Goal: Task Accomplishment & Management: Use online tool/utility

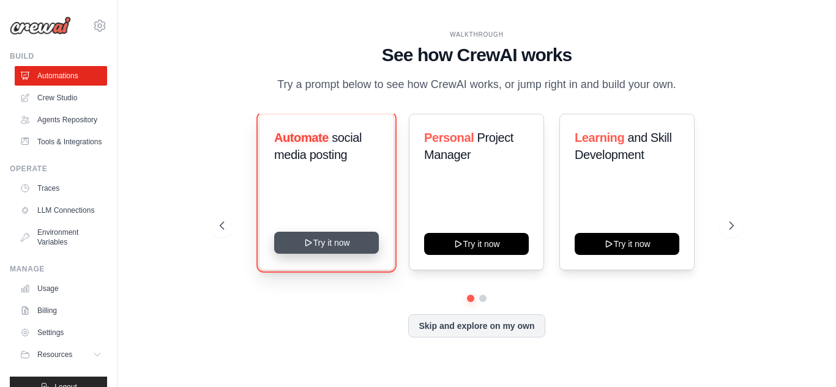
click at [321, 238] on button "Try it now" at bounding box center [326, 243] width 105 height 22
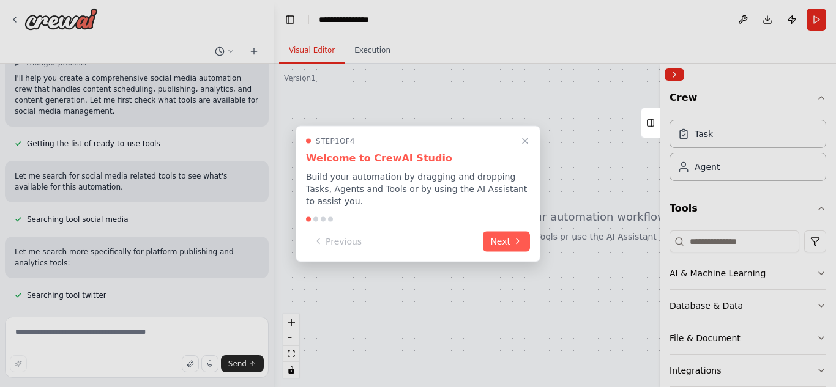
scroll to position [125, 0]
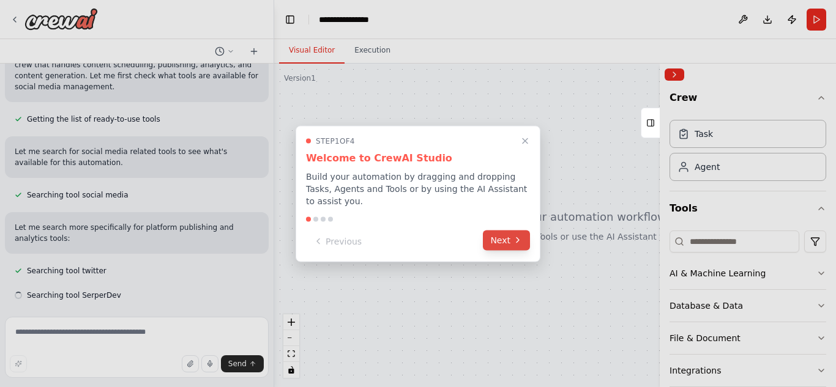
click at [502, 237] on button "Next" at bounding box center [506, 240] width 47 height 20
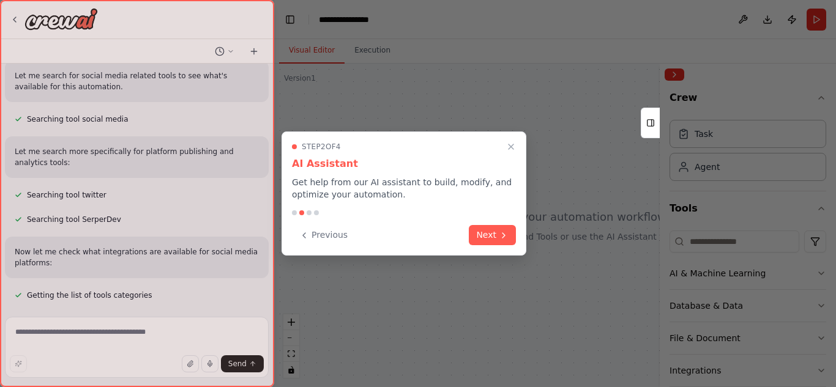
scroll to position [226, 0]
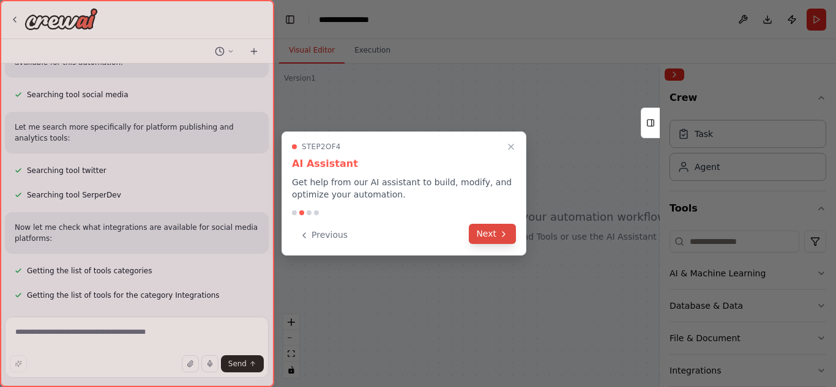
click at [493, 233] on button "Next" at bounding box center [492, 234] width 47 height 20
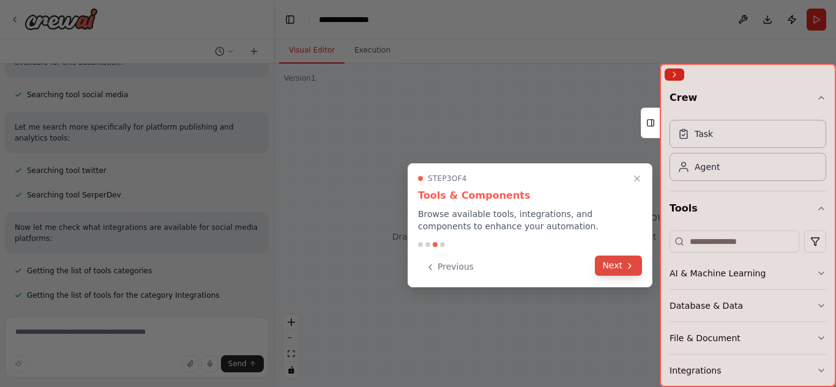
click at [614, 270] on button "Next" at bounding box center [618, 266] width 47 height 20
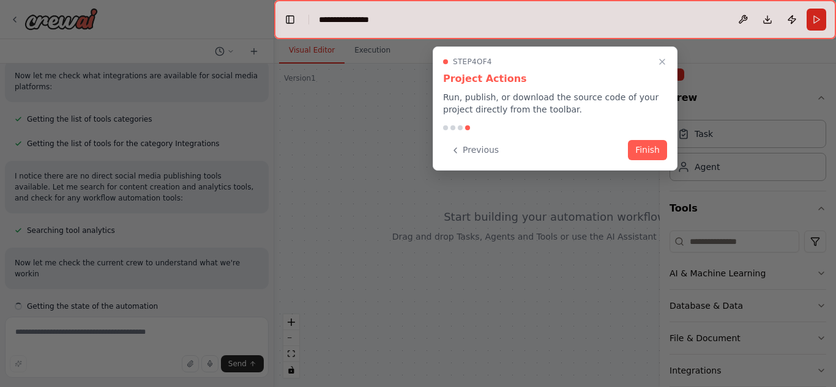
scroll to position [389, 0]
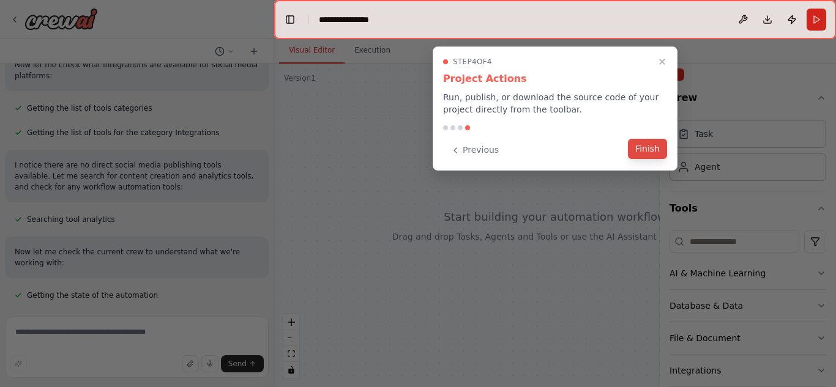
click at [652, 152] on button "Finish" at bounding box center [647, 149] width 39 height 20
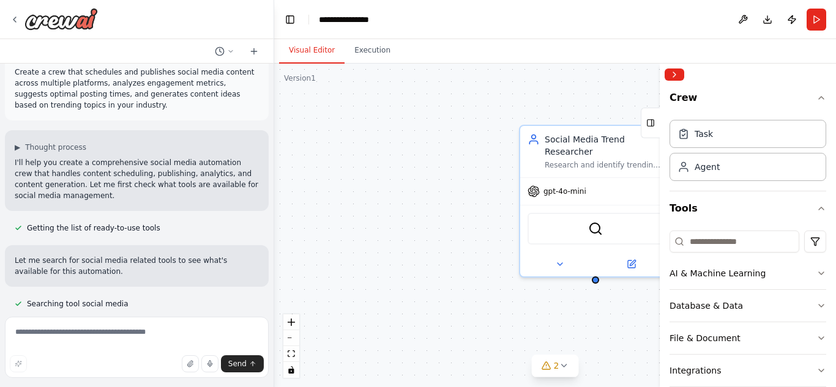
scroll to position [0, 0]
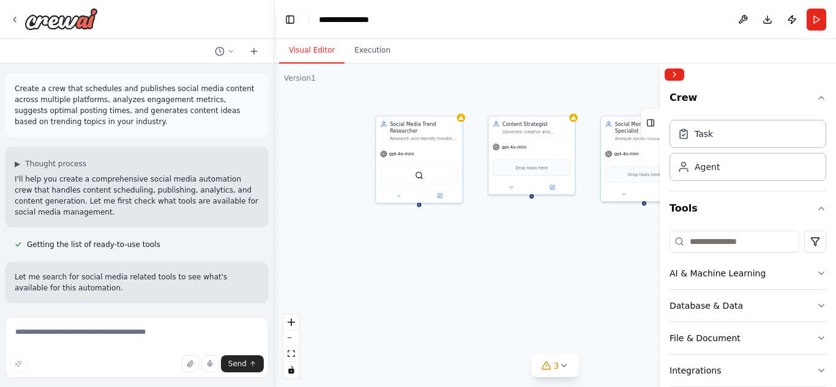
drag, startPoint x: 411, startPoint y: 176, endPoint x: 296, endPoint y: 141, distance: 119.6
click at [296, 141] on div "Social Media Trend Researcher Research and identify trending topics, hashtags, …" at bounding box center [555, 226] width 562 height 324
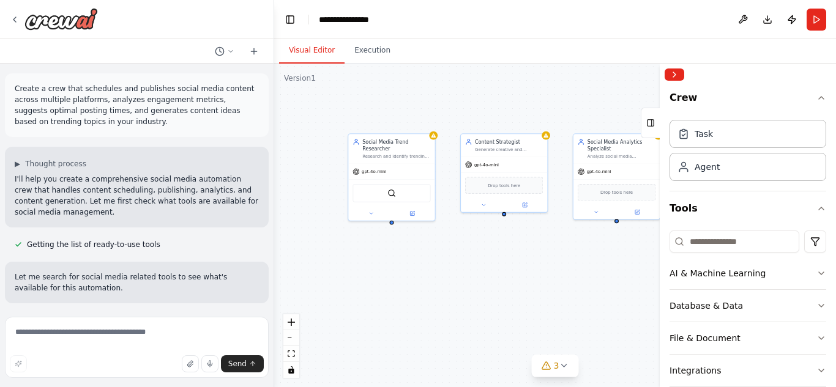
drag, startPoint x: 540, startPoint y: 236, endPoint x: 494, endPoint y: 255, distance: 50.0
click at [494, 255] on div "Social Media Trend Researcher Research and identify trending topics, hashtags, …" at bounding box center [555, 226] width 562 height 324
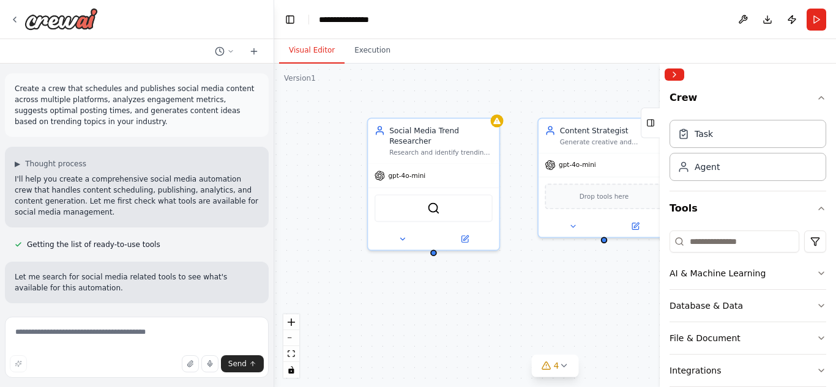
drag, startPoint x: 426, startPoint y: 242, endPoint x: 527, endPoint y: 272, distance: 105.2
click at [527, 272] on div "Social Media Trend Researcher Research and identify trending topics, hashtags, …" at bounding box center [555, 226] width 562 height 324
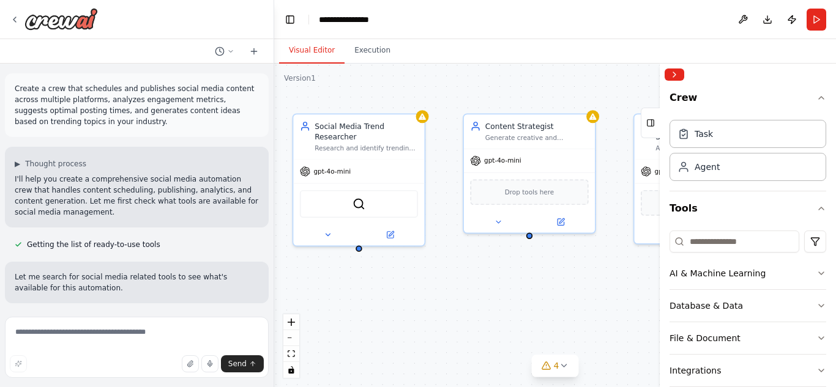
drag, startPoint x: 535, startPoint y: 278, endPoint x: 474, endPoint y: 274, distance: 61.3
click at [475, 274] on div "Social Media Trend Researcher Research and identify trending topics, hashtags, …" at bounding box center [555, 226] width 562 height 324
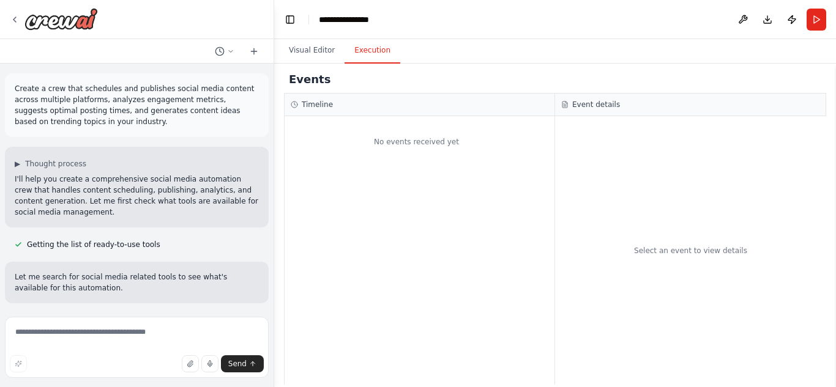
click at [360, 54] on button "Execution" at bounding box center [373, 51] width 56 height 26
click at [314, 49] on button "Visual Editor" at bounding box center [311, 51] width 65 height 26
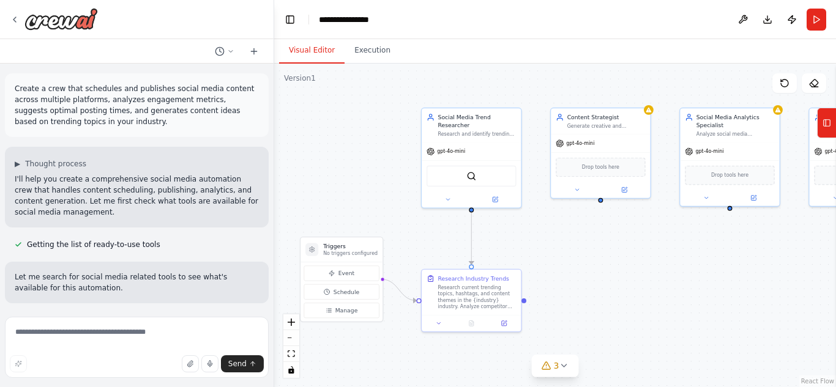
drag, startPoint x: 483, startPoint y: 289, endPoint x: 574, endPoint y: 201, distance: 126.8
click at [573, 203] on div ".deletable-edge-delete-btn { width: 20px; height: 20px; border: 0px solid #ffff…" at bounding box center [555, 226] width 562 height 324
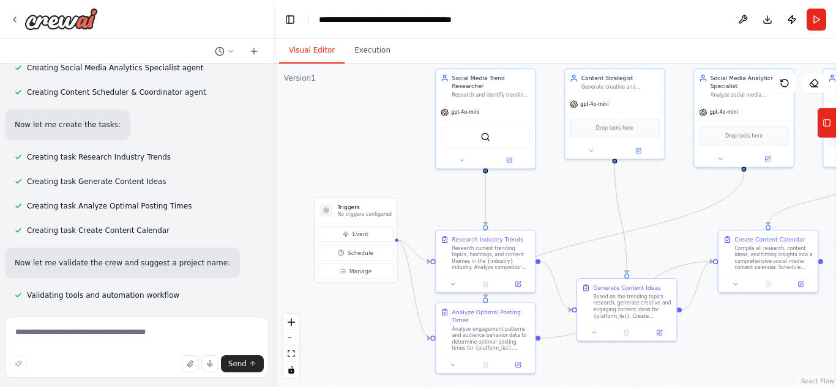
scroll to position [928, 0]
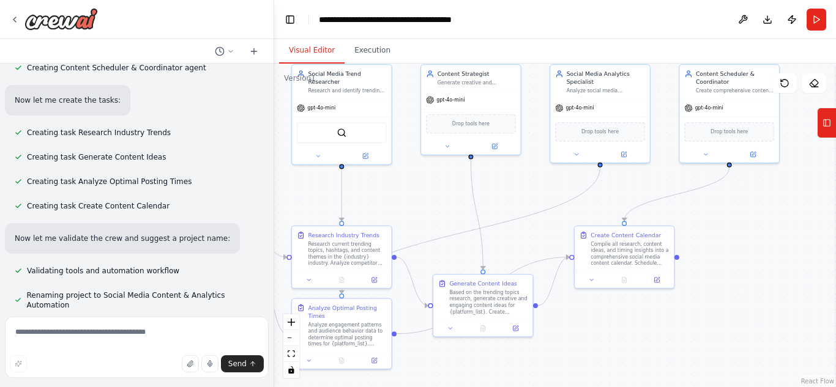
drag, startPoint x: 576, startPoint y: 220, endPoint x: 416, endPoint y: 215, distance: 159.8
click at [416, 215] on div ".deletable-edge-delete-btn { width: 20px; height: 20px; border: 0px solid #ffff…" at bounding box center [555, 226] width 562 height 324
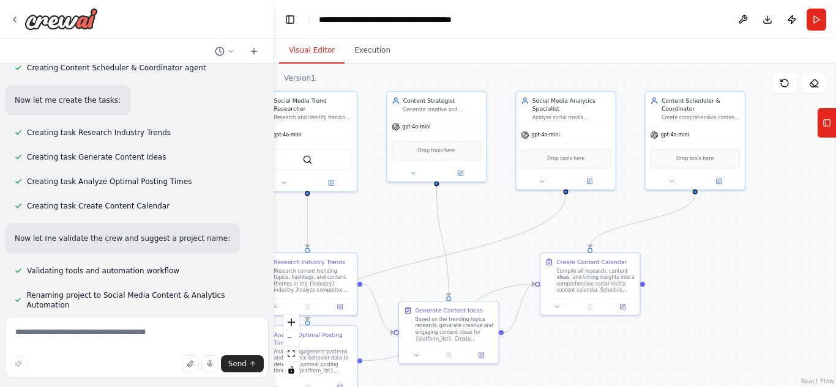
drag, startPoint x: 730, startPoint y: 217, endPoint x: 712, endPoint y: 244, distance: 33.1
click at [712, 244] on div ".deletable-edge-delete-btn { width: 20px; height: 20px; border: 0px solid #ffff…" at bounding box center [555, 226] width 562 height 324
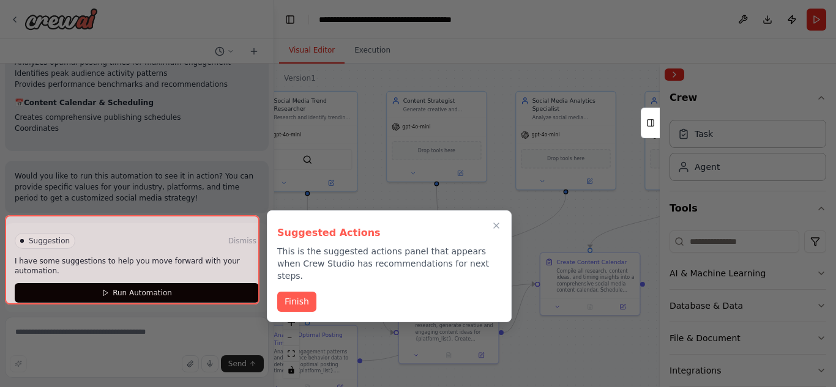
click at [329, 260] on p "This is the suggested actions panel that appears when Crew Studio has recommend…" at bounding box center [389, 263] width 224 height 37
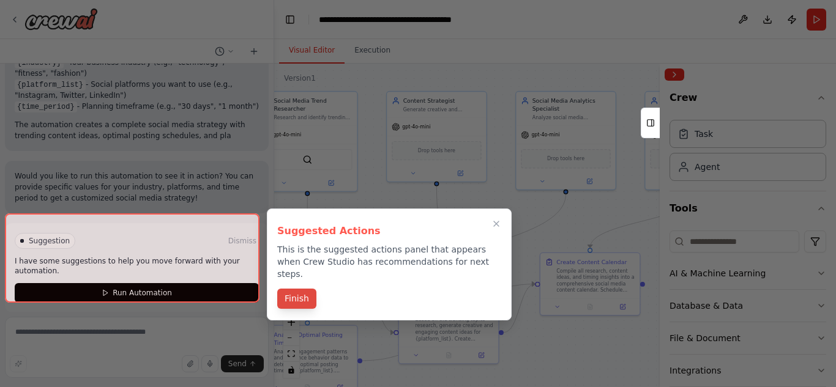
click at [304, 289] on button "Finish" at bounding box center [296, 299] width 39 height 20
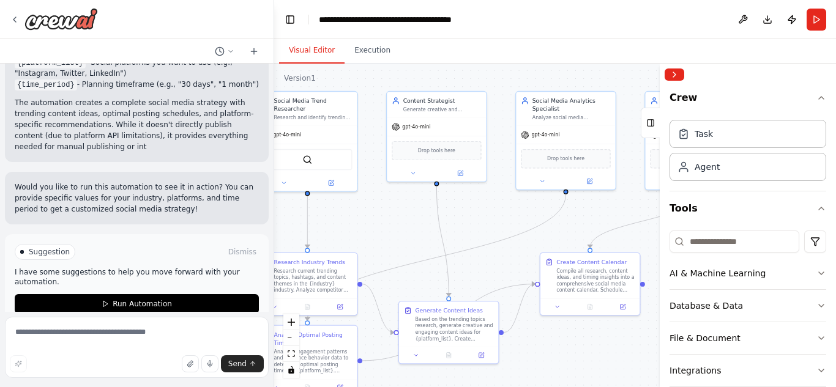
scroll to position [1622, 0]
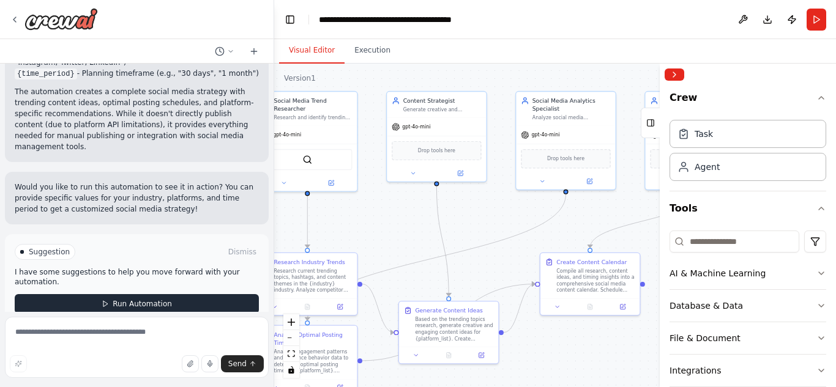
click at [147, 299] on span "Run Automation" at bounding box center [142, 304] width 59 height 10
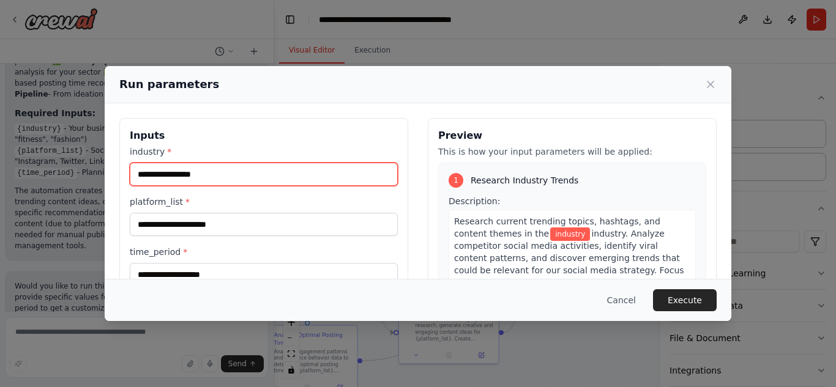
click at [210, 172] on input "industry *" at bounding box center [264, 174] width 268 height 23
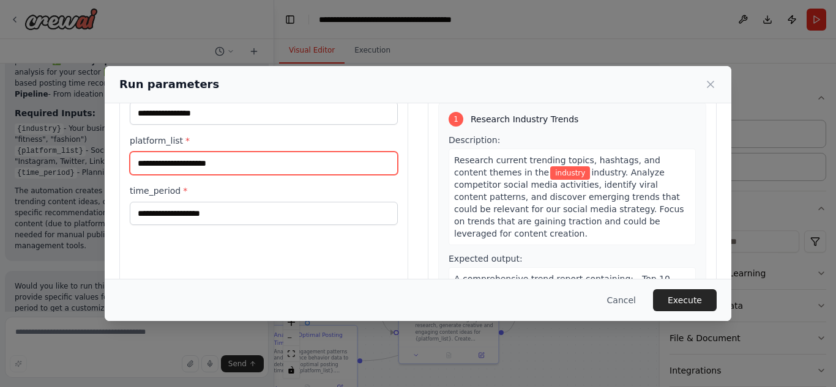
click at [180, 165] on input "platform_list *" at bounding box center [264, 163] width 268 height 23
click at [276, 161] on input "platform_list *" at bounding box center [264, 163] width 268 height 23
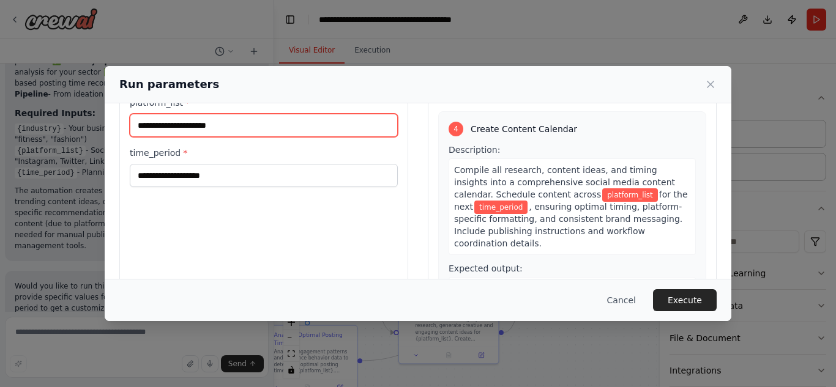
scroll to position [83, 0]
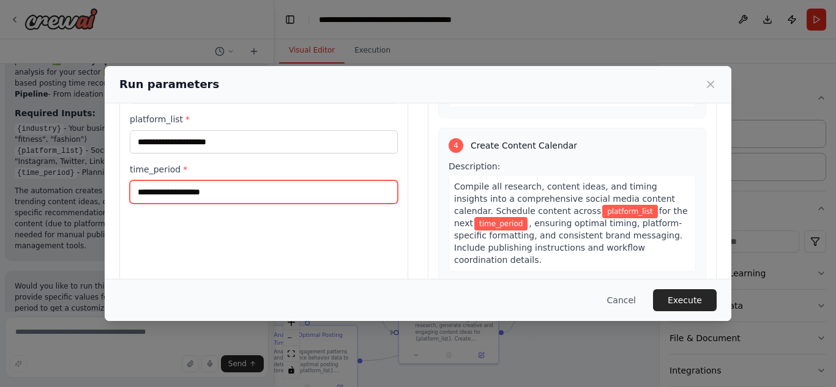
click at [272, 195] on input "time_period *" at bounding box center [264, 192] width 268 height 23
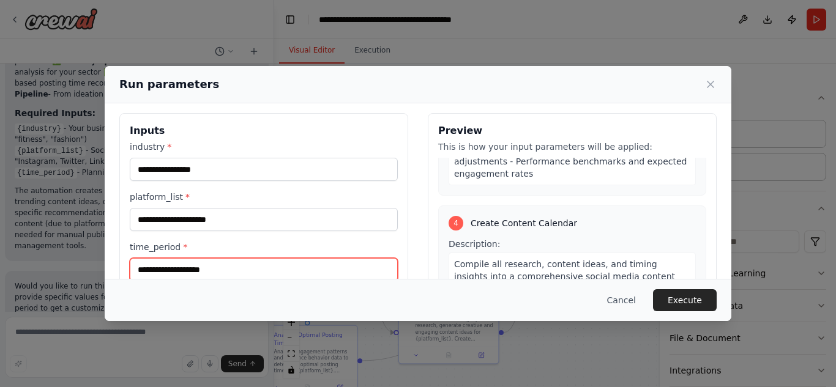
scroll to position [0, 0]
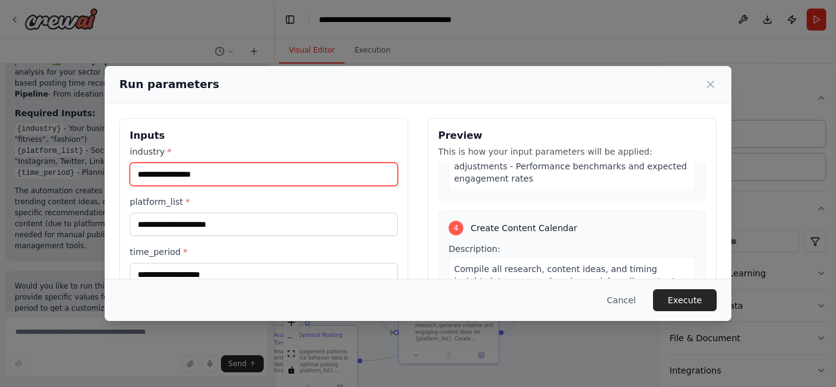
click at [275, 173] on input "industry *" at bounding box center [264, 174] width 268 height 23
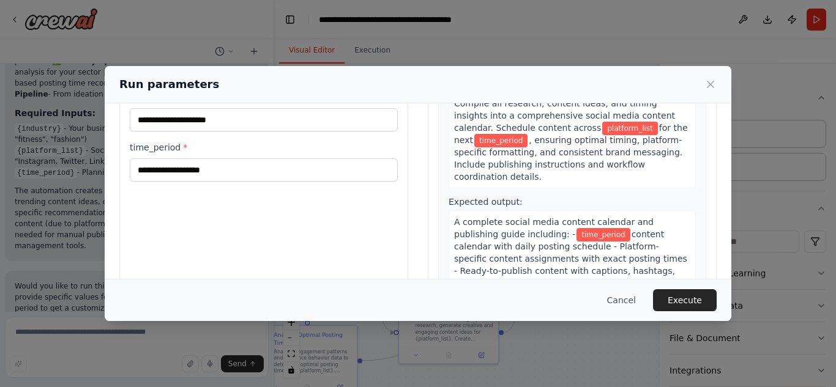
scroll to position [122, 0]
